Goal: Information Seeking & Learning: Learn about a topic

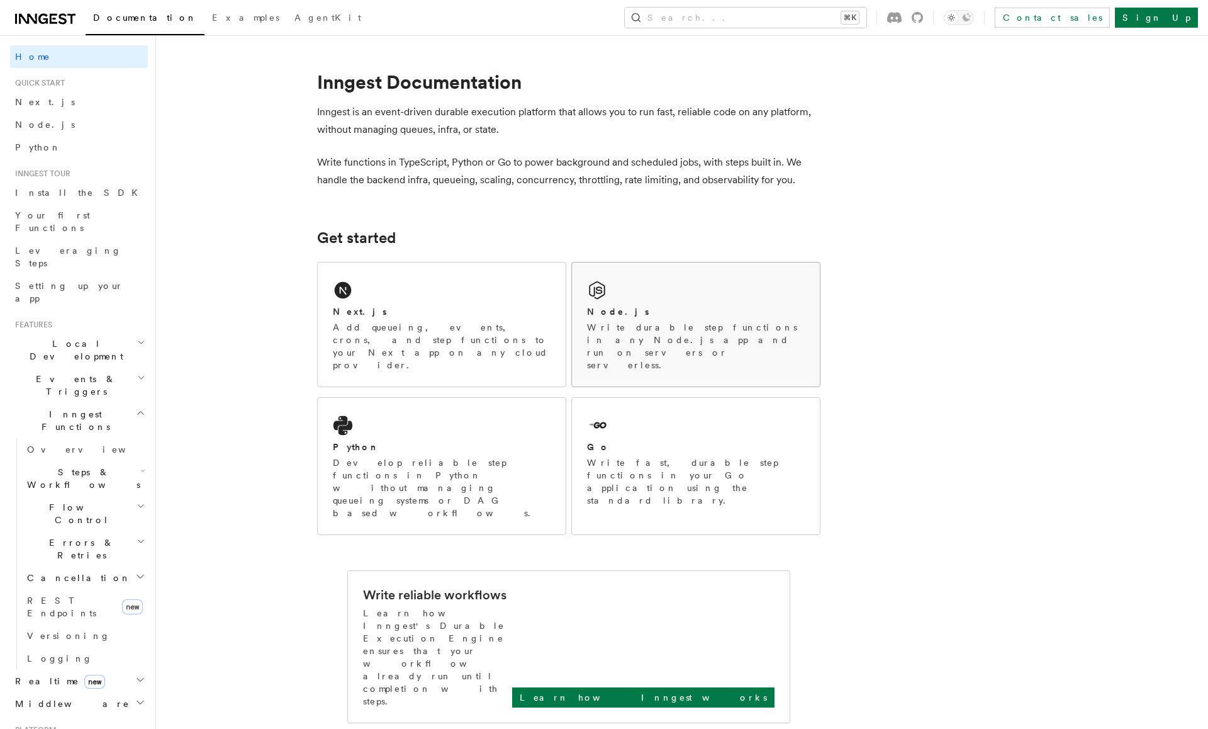
click at [605, 317] on h2 "Node.js" at bounding box center [618, 311] width 62 height 13
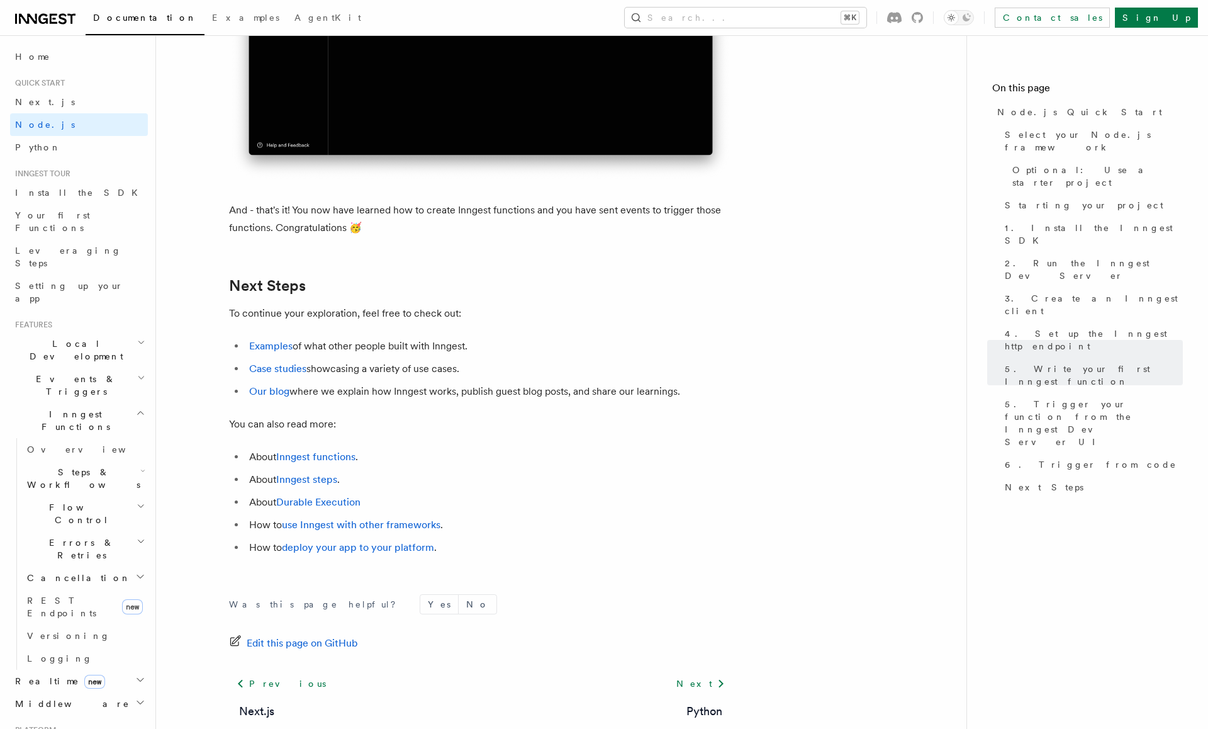
scroll to position [7758, 0]
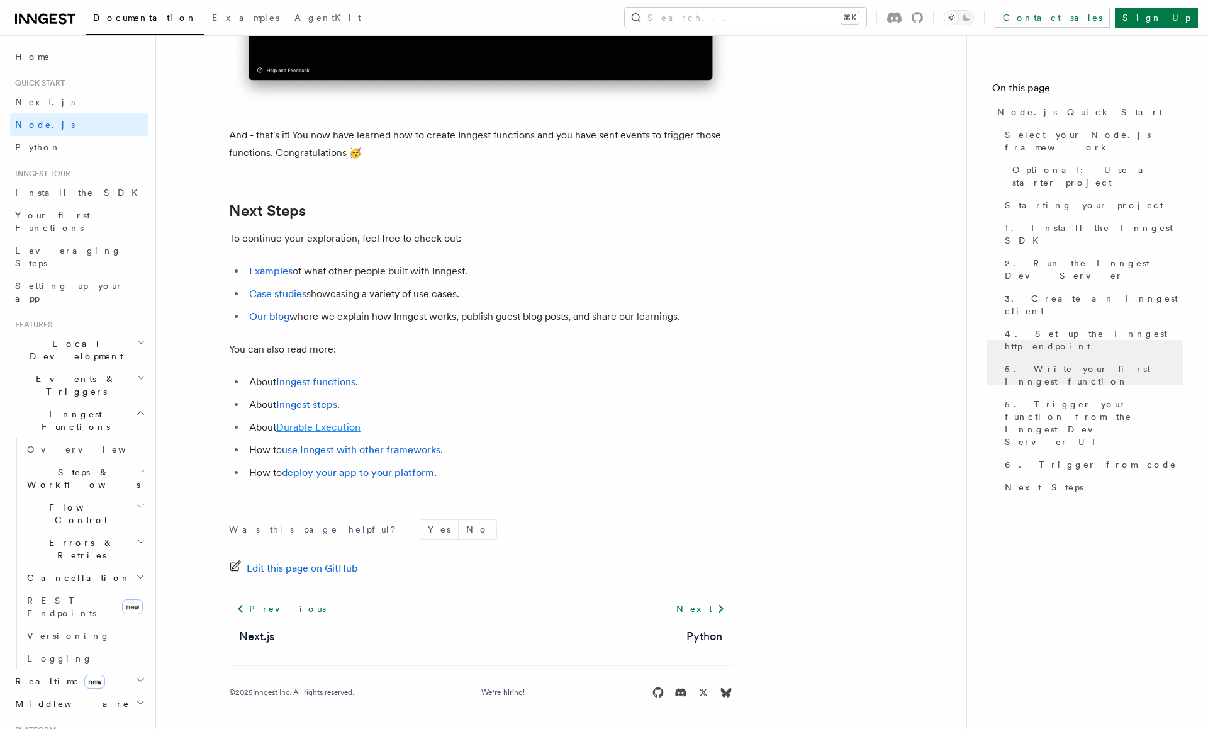
click at [327, 428] on link "Durable Execution" at bounding box center [318, 427] width 84 height 12
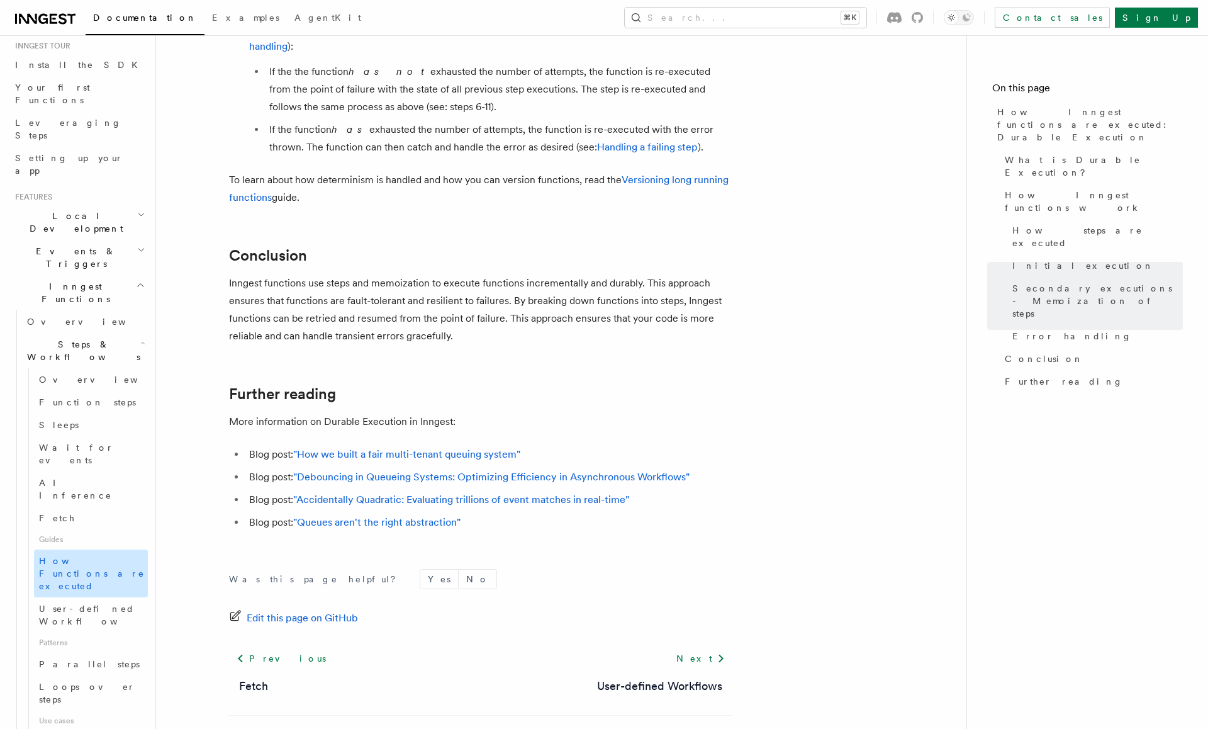
scroll to position [137, 0]
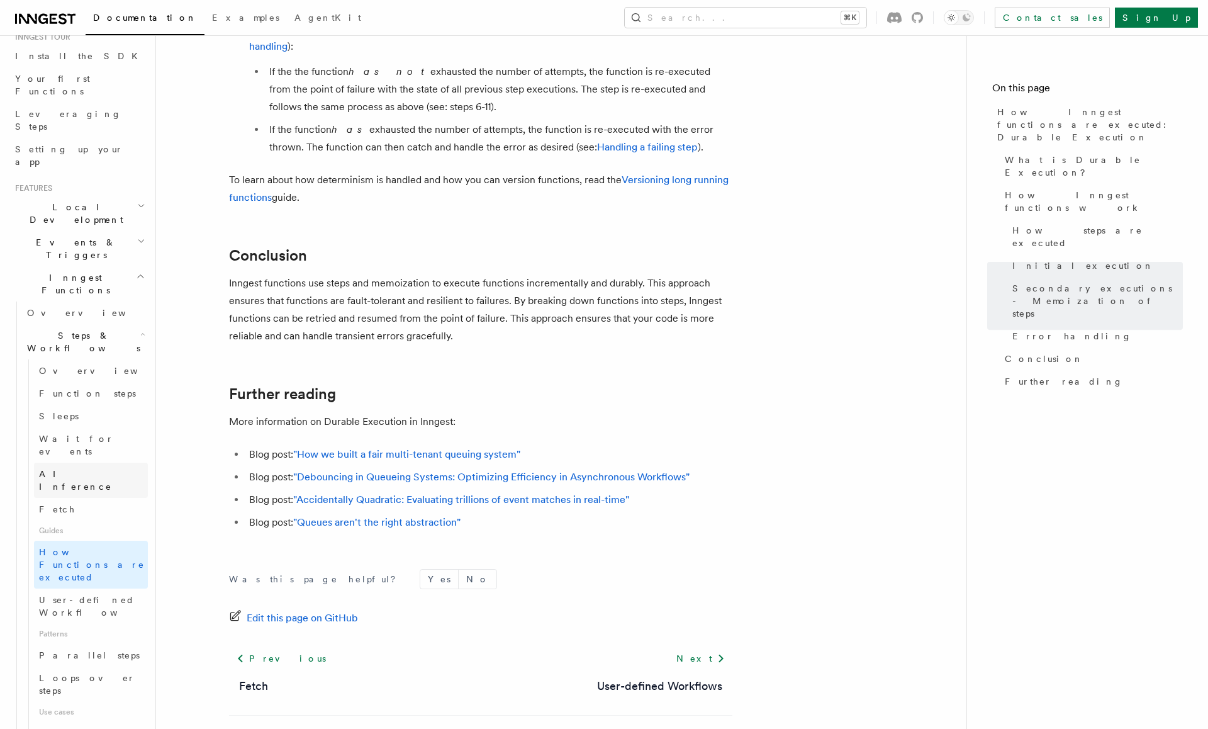
click at [69, 469] on span "AI Inference" at bounding box center [75, 480] width 73 height 23
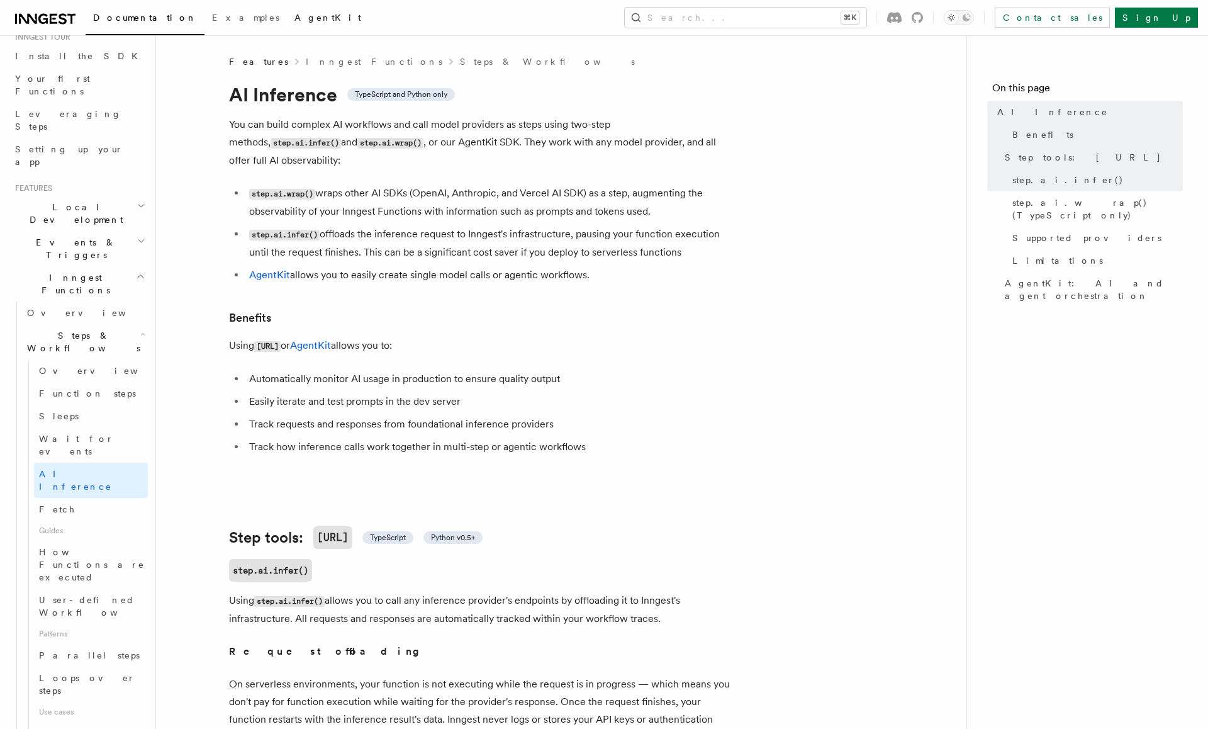
click at [294, 21] on span "AgentKit" at bounding box center [327, 18] width 67 height 10
click at [44, 19] on icon at bounding box center [42, 19] width 9 height 10
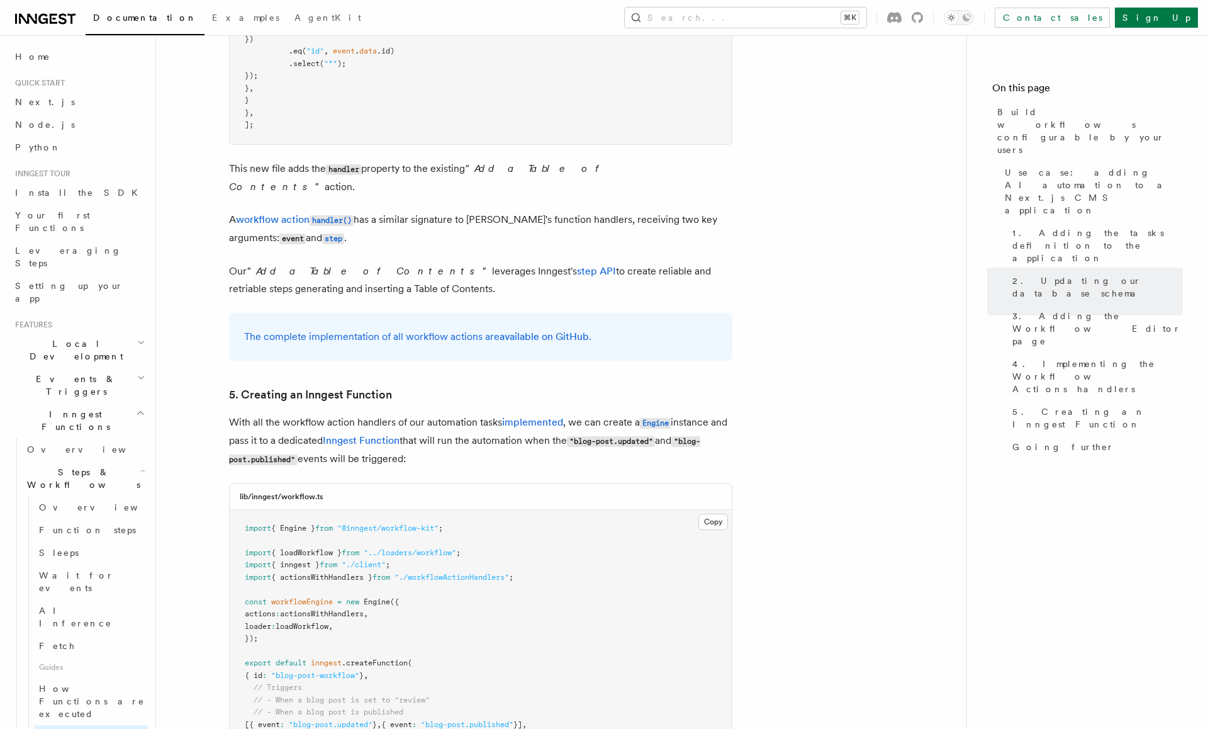
scroll to position [5448, 0]
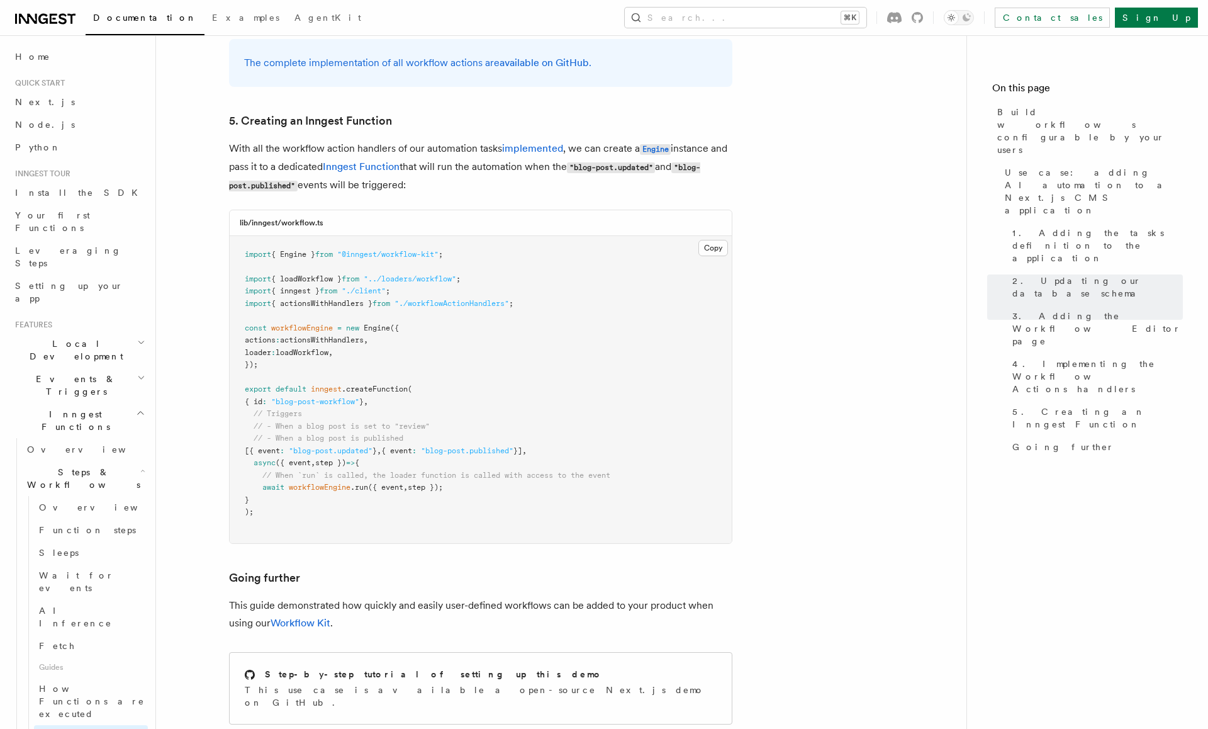
click at [57, 373] on span "Events & Triggers" at bounding box center [73, 385] width 127 height 25
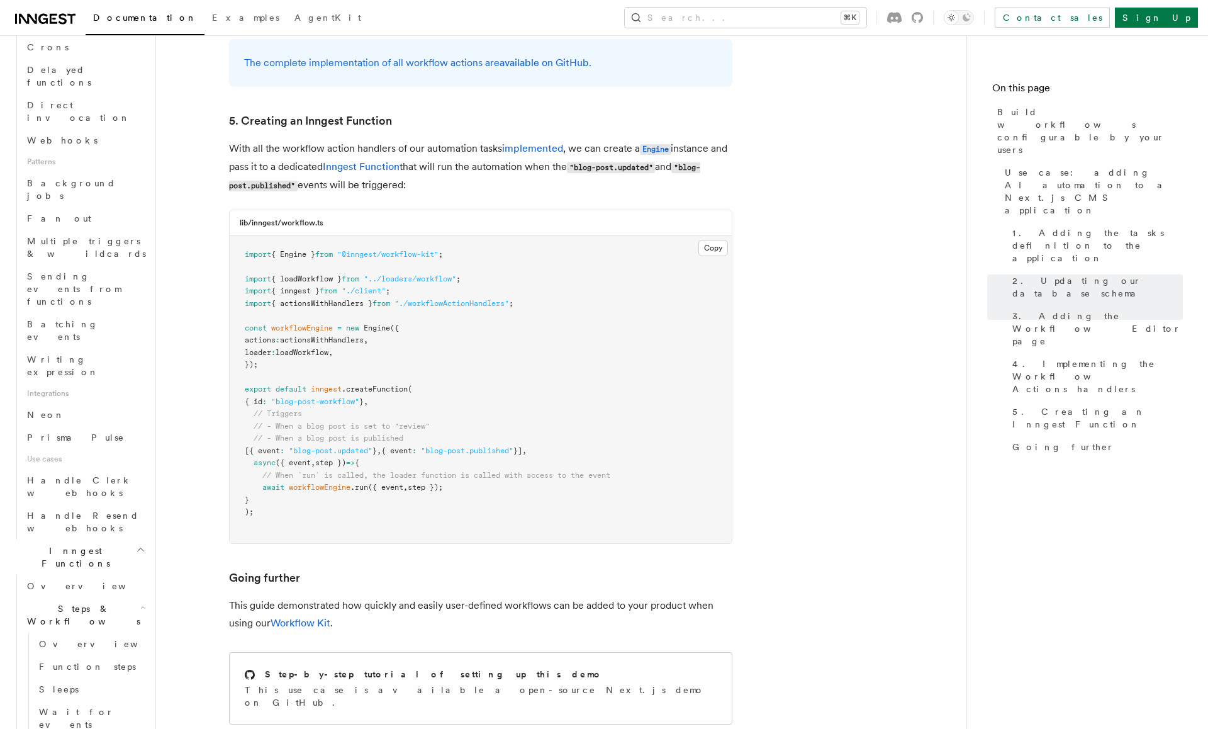
scroll to position [489, 0]
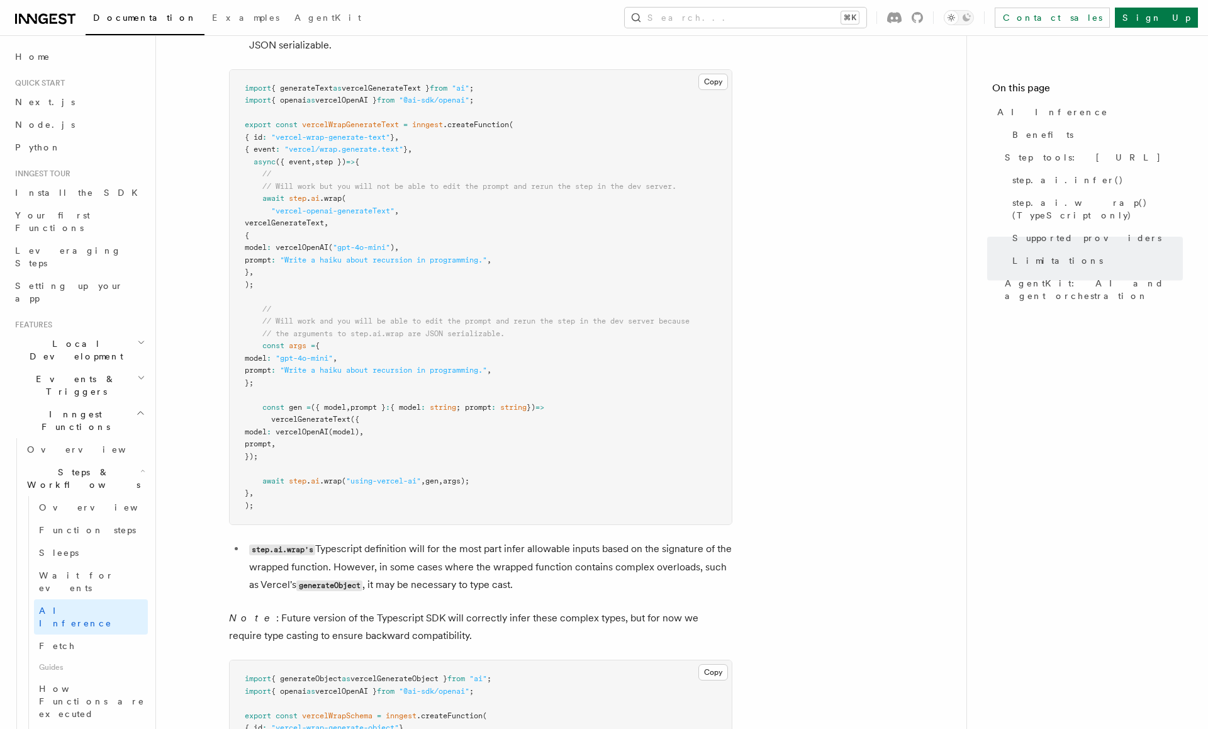
scroll to position [2426, 0]
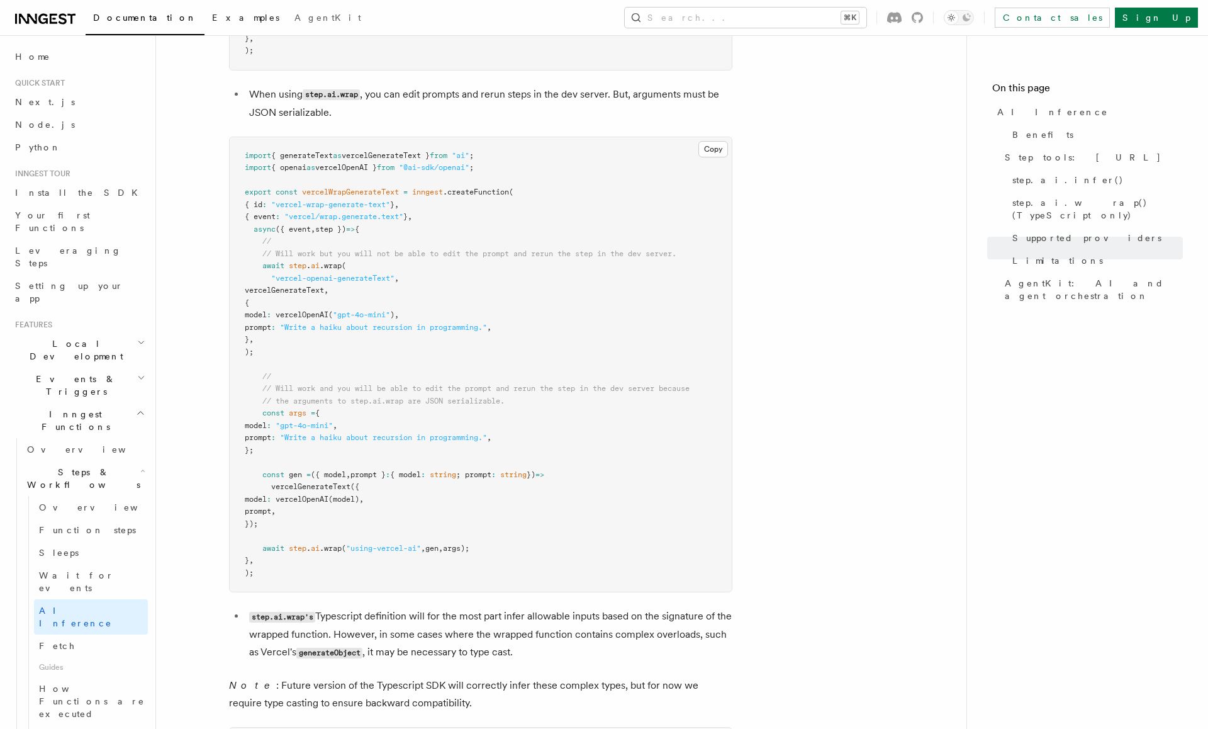
click at [212, 19] on span "Examples" at bounding box center [245, 18] width 67 height 10
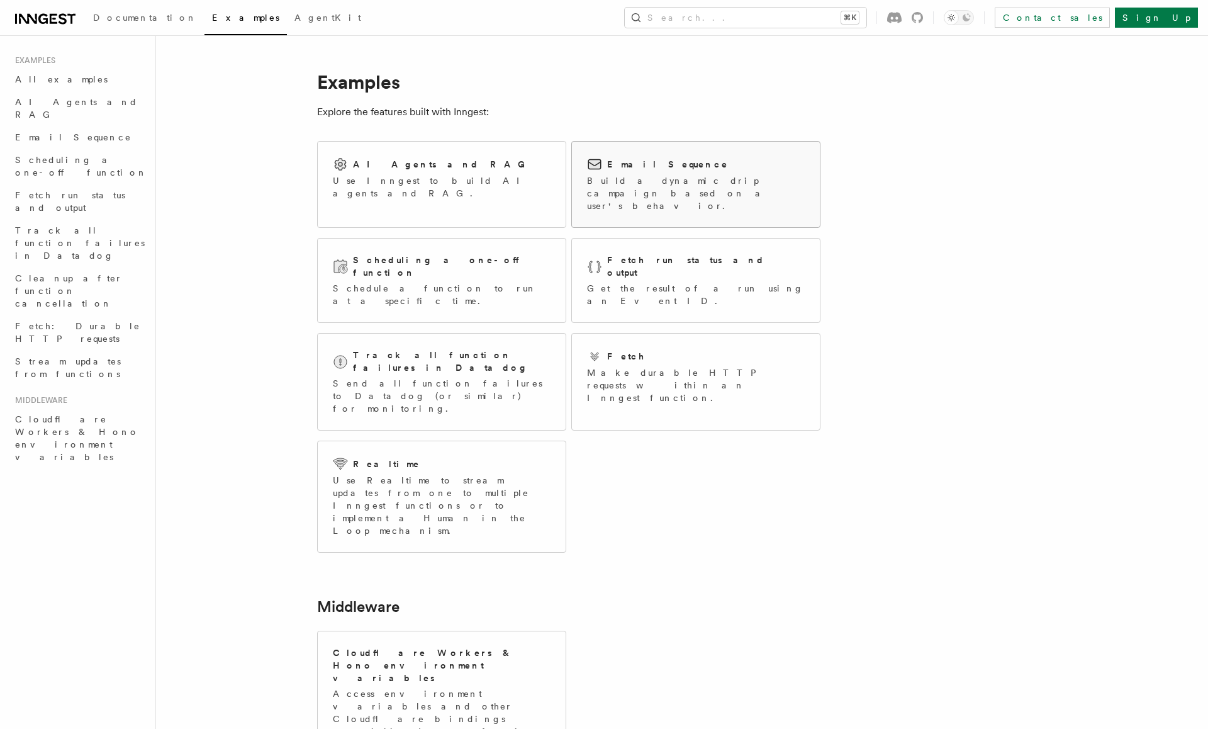
click at [623, 164] on h2 "Email Sequence" at bounding box center [667, 164] width 121 height 13
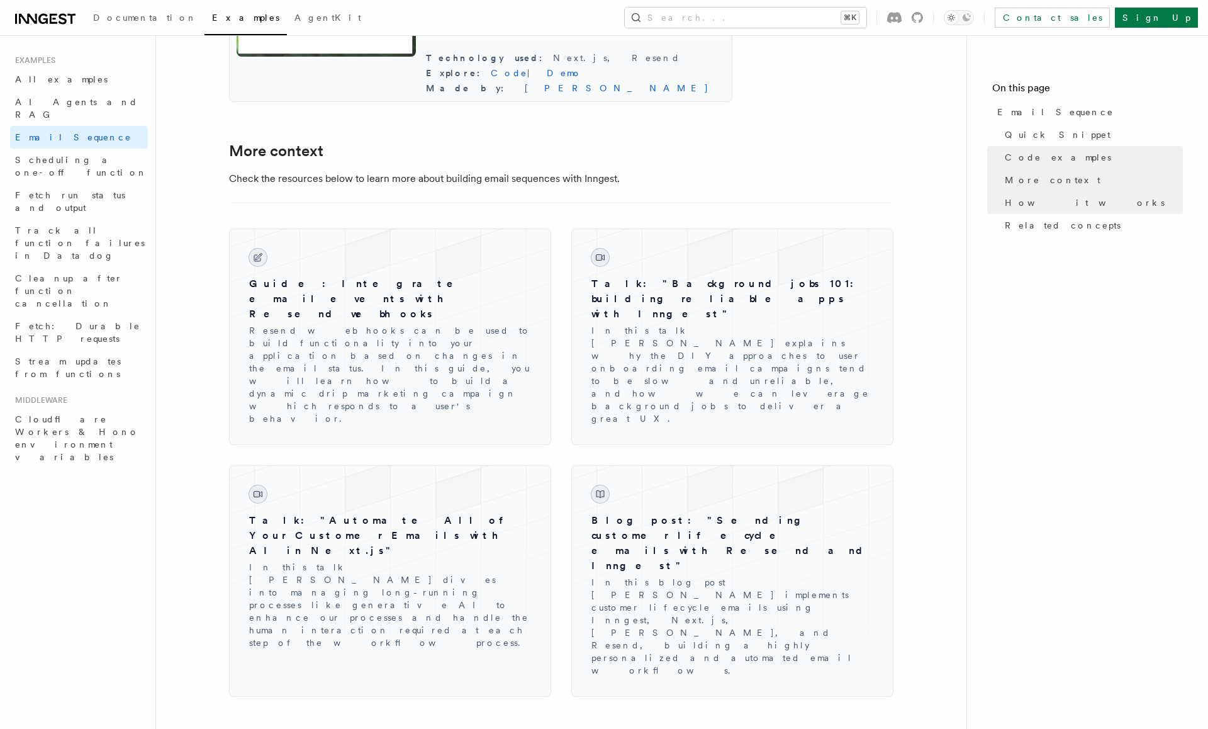
scroll to position [1785, 0]
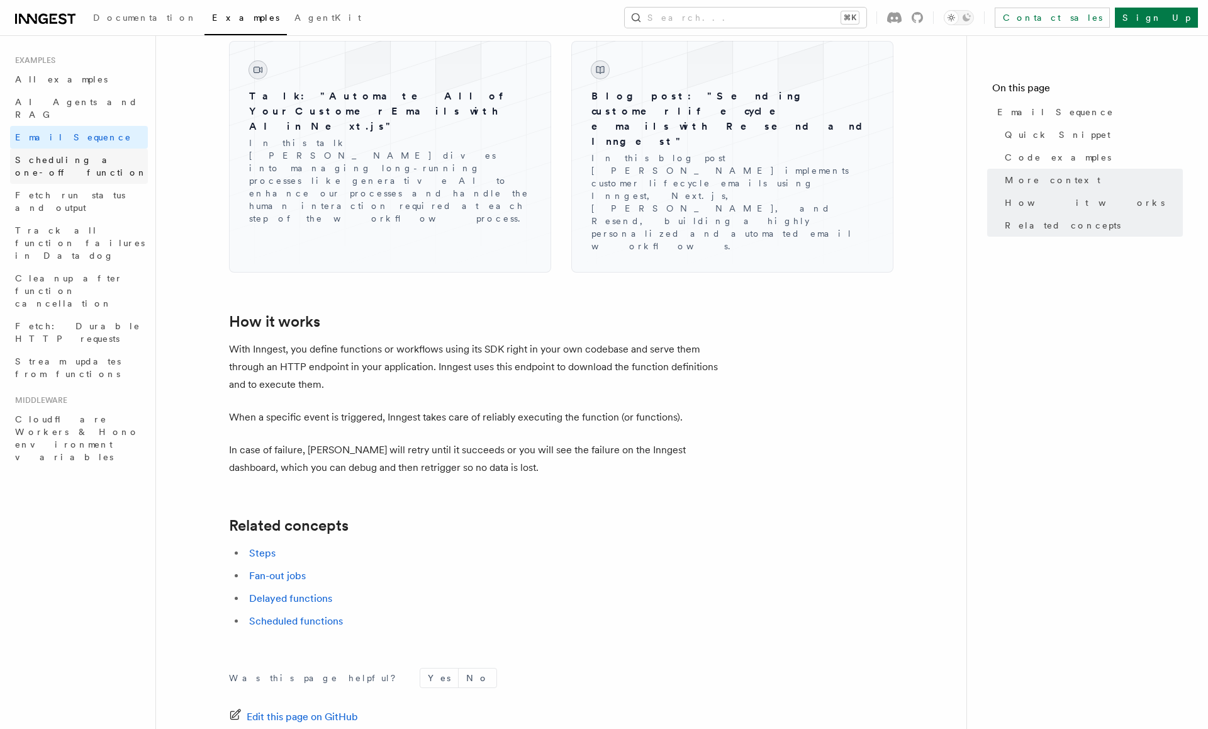
click at [84, 155] on span "Scheduling a one-off function" at bounding box center [81, 166] width 132 height 23
